Goal: Task Accomplishment & Management: Manage account settings

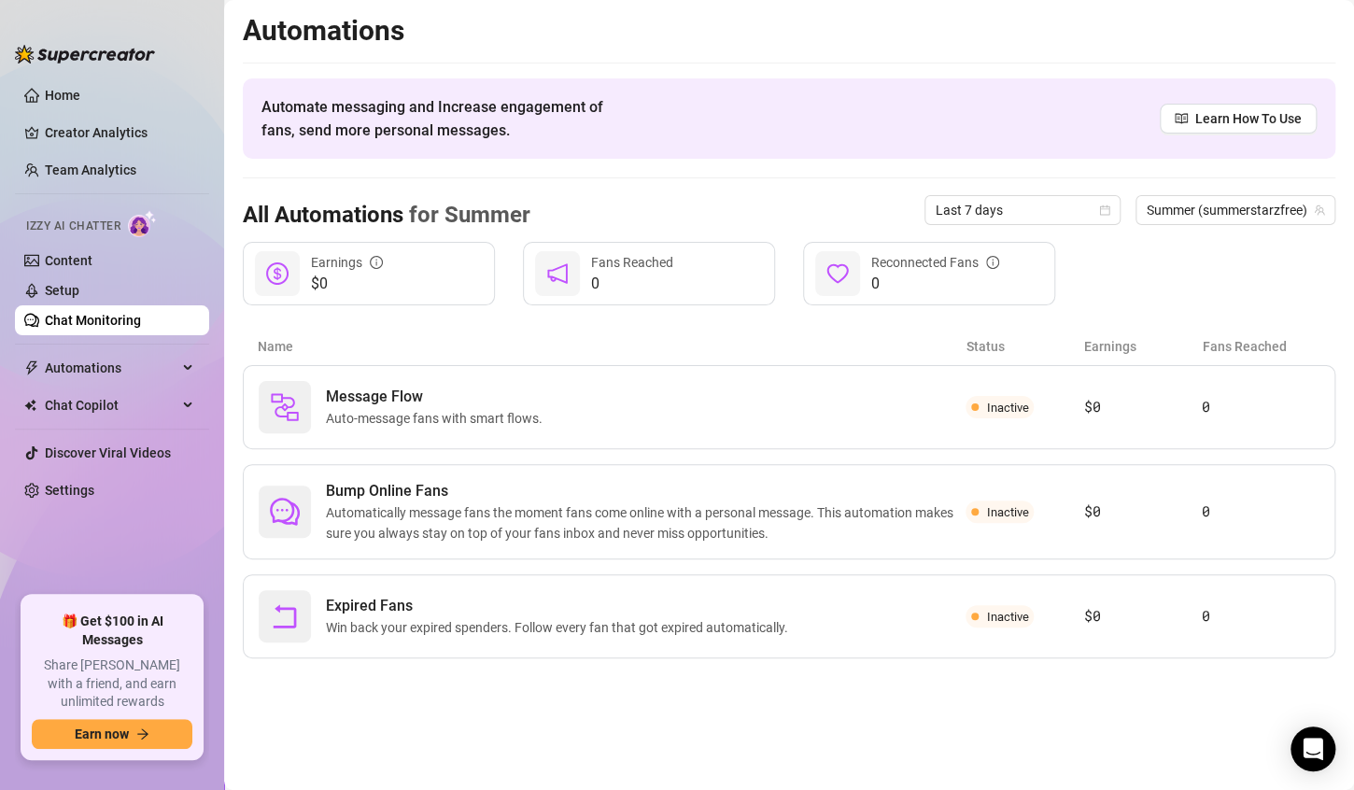
click at [61, 317] on link "Chat Monitoring" at bounding box center [93, 320] width 96 height 15
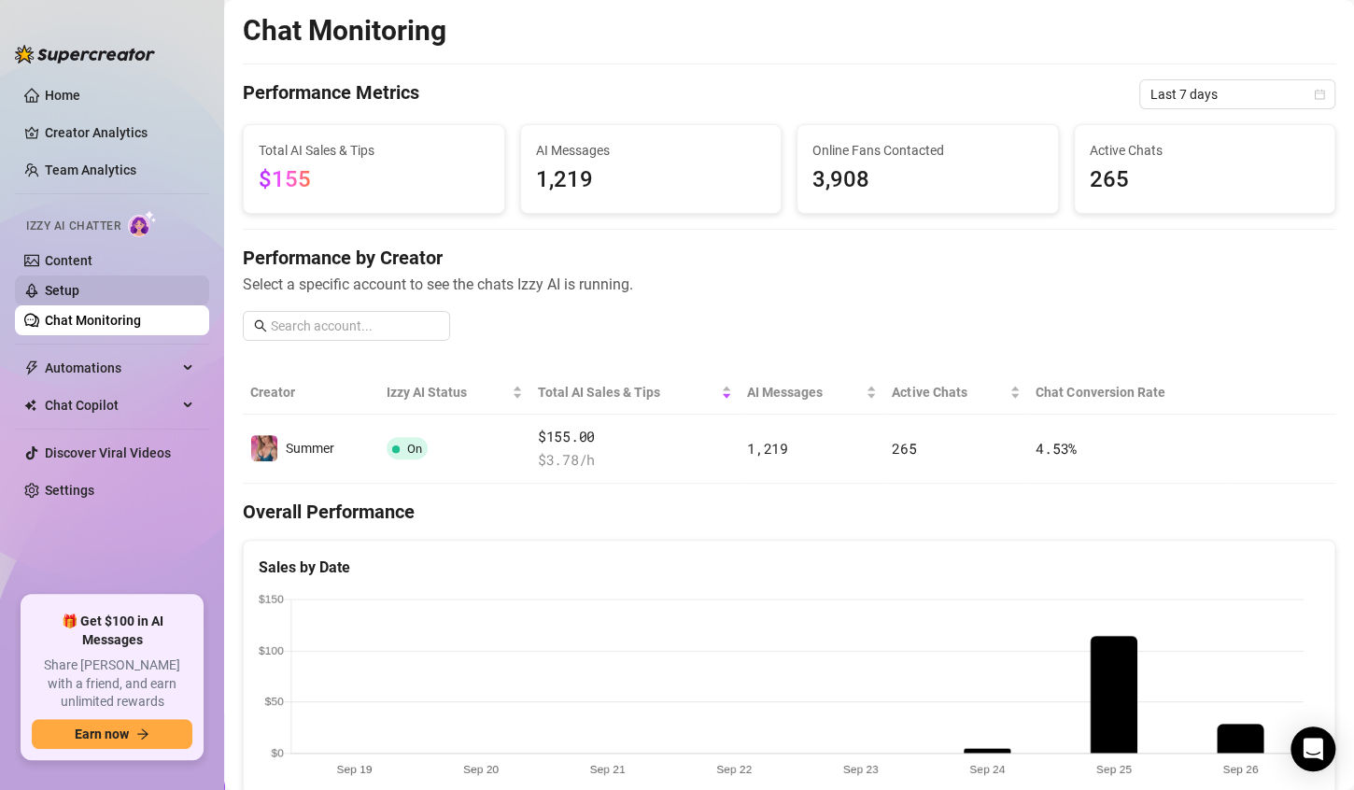
click at [53, 288] on link "Setup" at bounding box center [62, 290] width 35 height 15
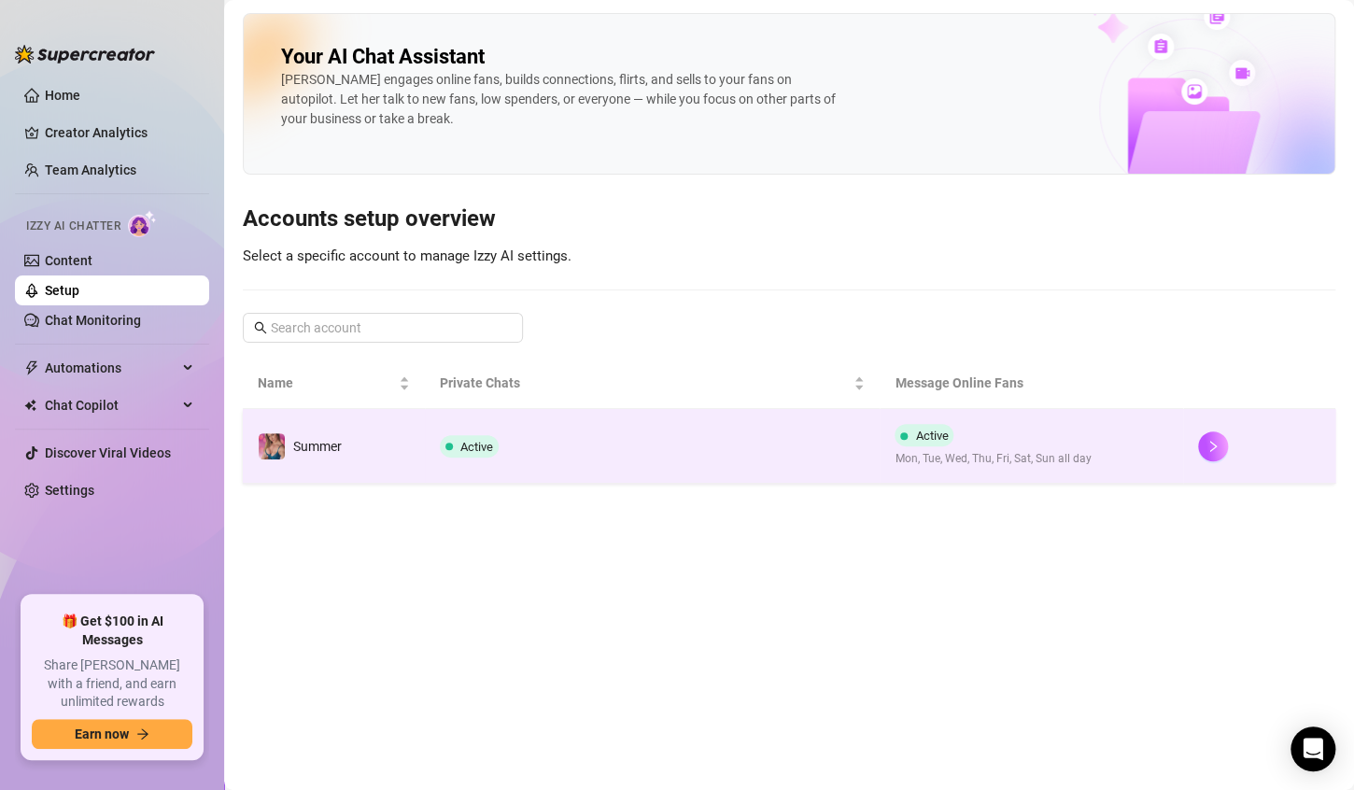
click at [683, 445] on td "Active" at bounding box center [653, 446] width 456 height 75
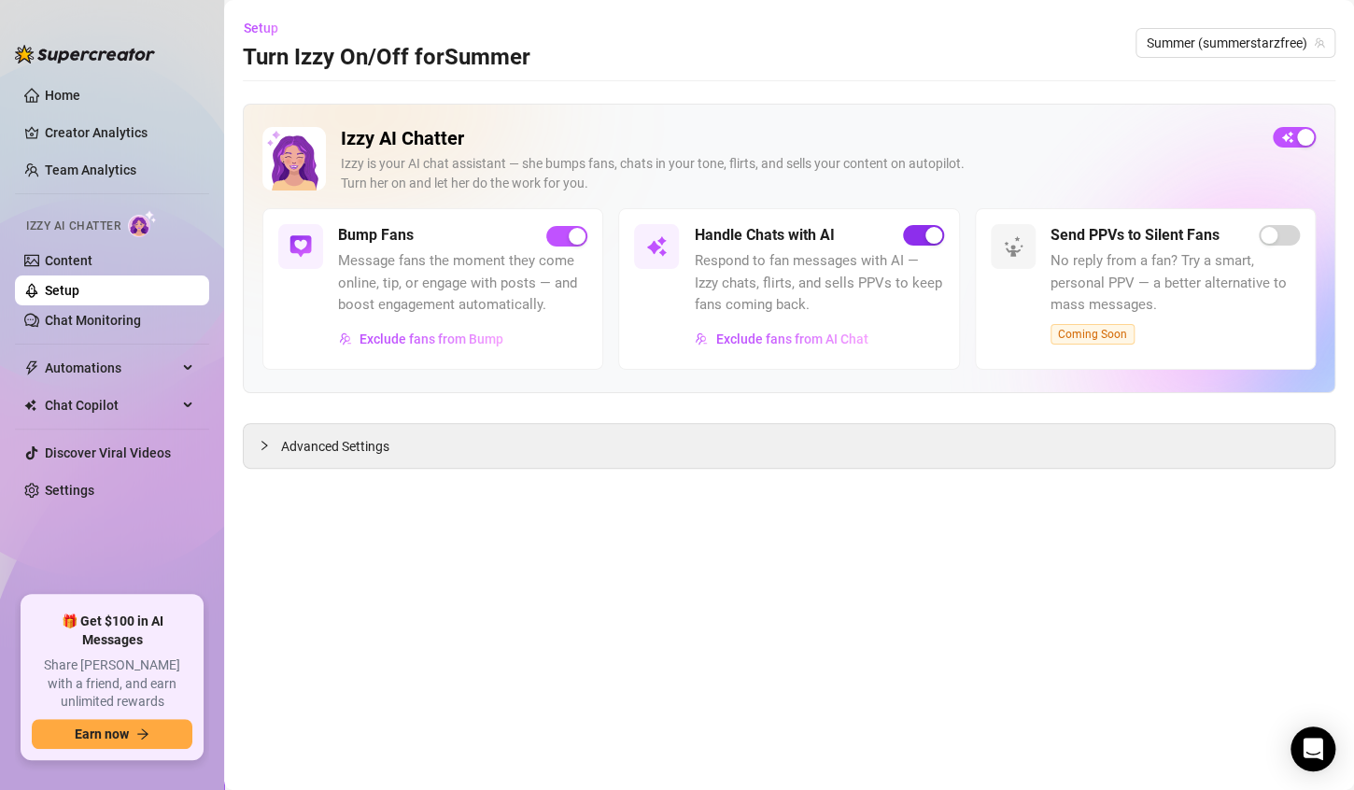
click at [917, 236] on span "button" at bounding box center [923, 235] width 41 height 21
